Goal: Task Accomplishment & Management: Use online tool/utility

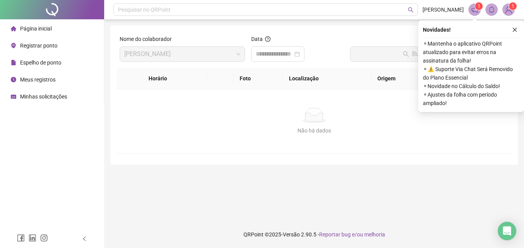
click at [54, 47] on span "Registrar ponto" at bounding box center [38, 45] width 37 height 6
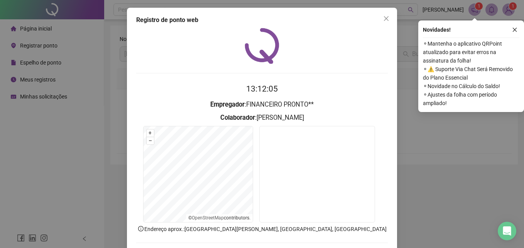
scroll to position [37, 0]
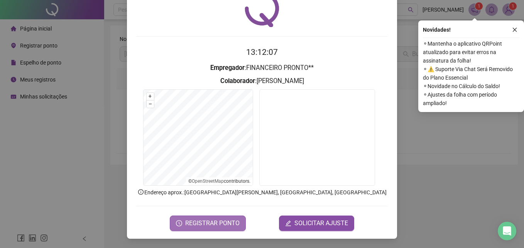
click at [221, 222] on span "REGISTRAR PONTO" at bounding box center [212, 222] width 54 height 9
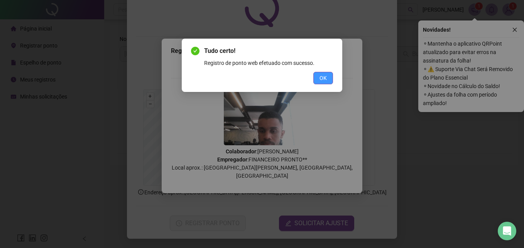
click at [326, 79] on span "OK" at bounding box center [322, 78] width 7 height 8
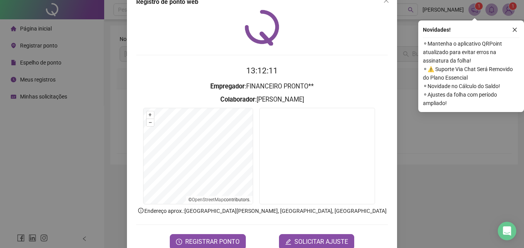
scroll to position [0, 0]
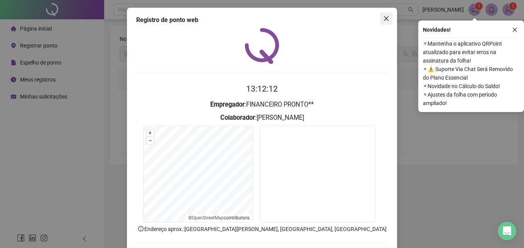
click at [386, 17] on icon "close" at bounding box center [386, 18] width 6 height 6
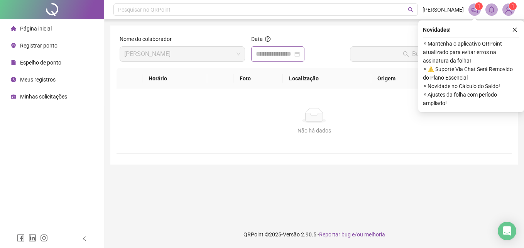
click at [300, 53] on div at bounding box center [278, 53] width 44 height 9
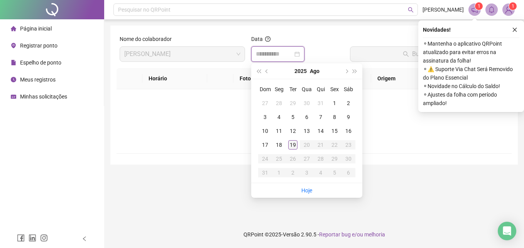
type input "**********"
drag, startPoint x: 293, startPoint y: 145, endPoint x: 310, endPoint y: 128, distance: 23.7
click at [293, 145] on div "19" at bounding box center [292, 144] width 9 height 9
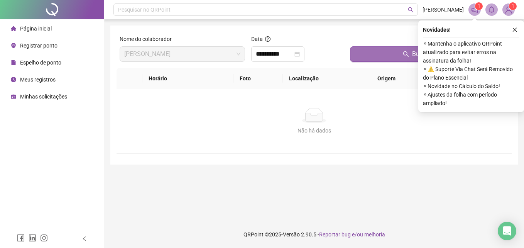
click at [362, 50] on button "Buscar registros" at bounding box center [429, 53] width 158 height 15
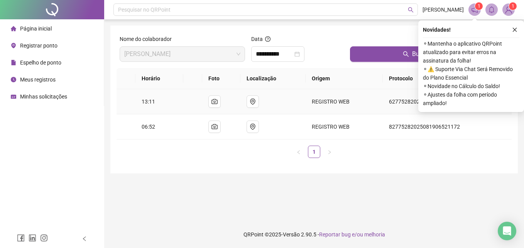
click at [153, 104] on span "13:11" at bounding box center [147, 101] width 13 height 6
click at [145, 101] on span "13:11" at bounding box center [147, 101] width 13 height 6
